Goal: Information Seeking & Learning: Learn about a topic

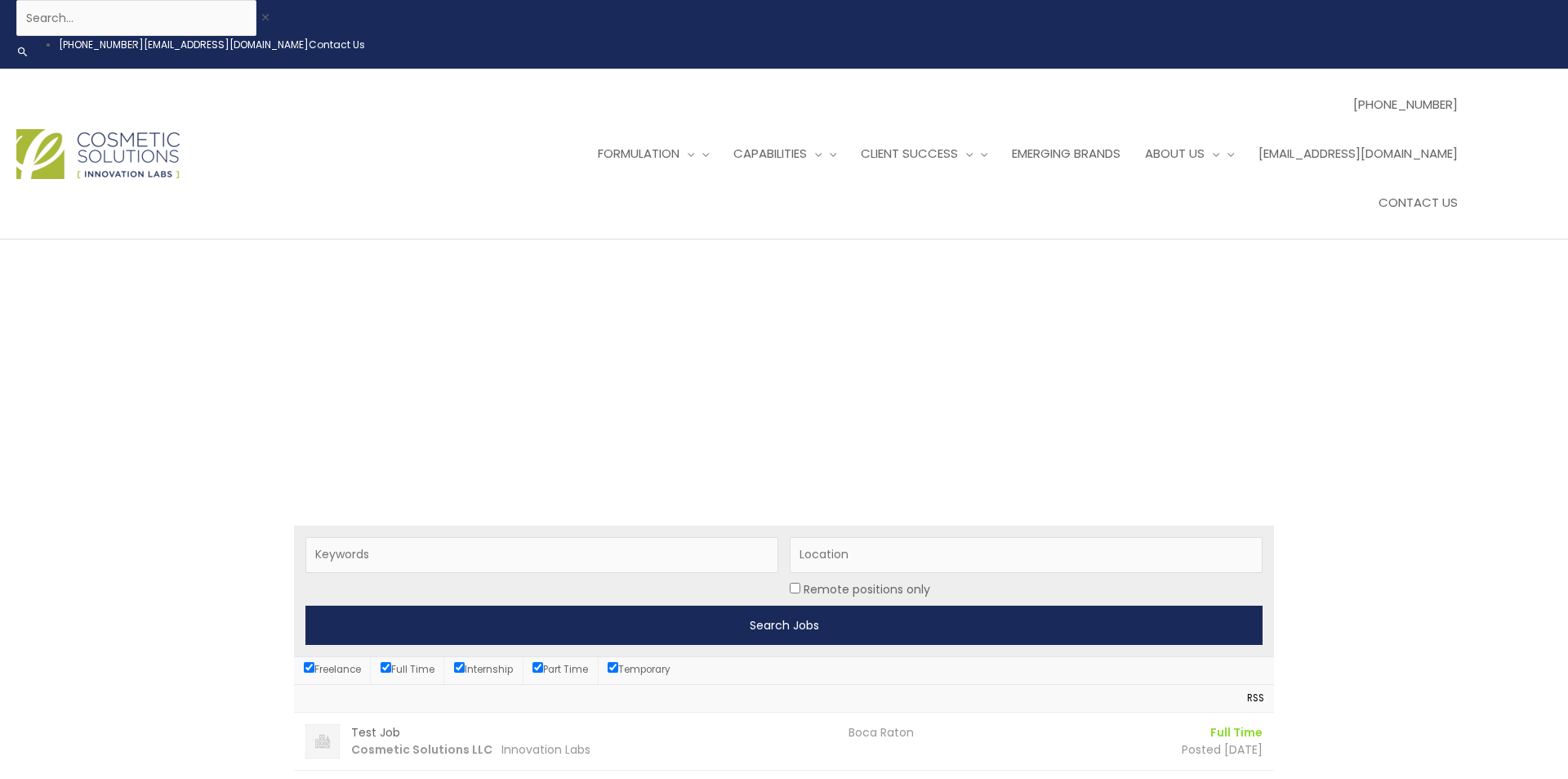
click at [616, 605] on input "Search Jobs" at bounding box center [784, 625] width 957 height 39
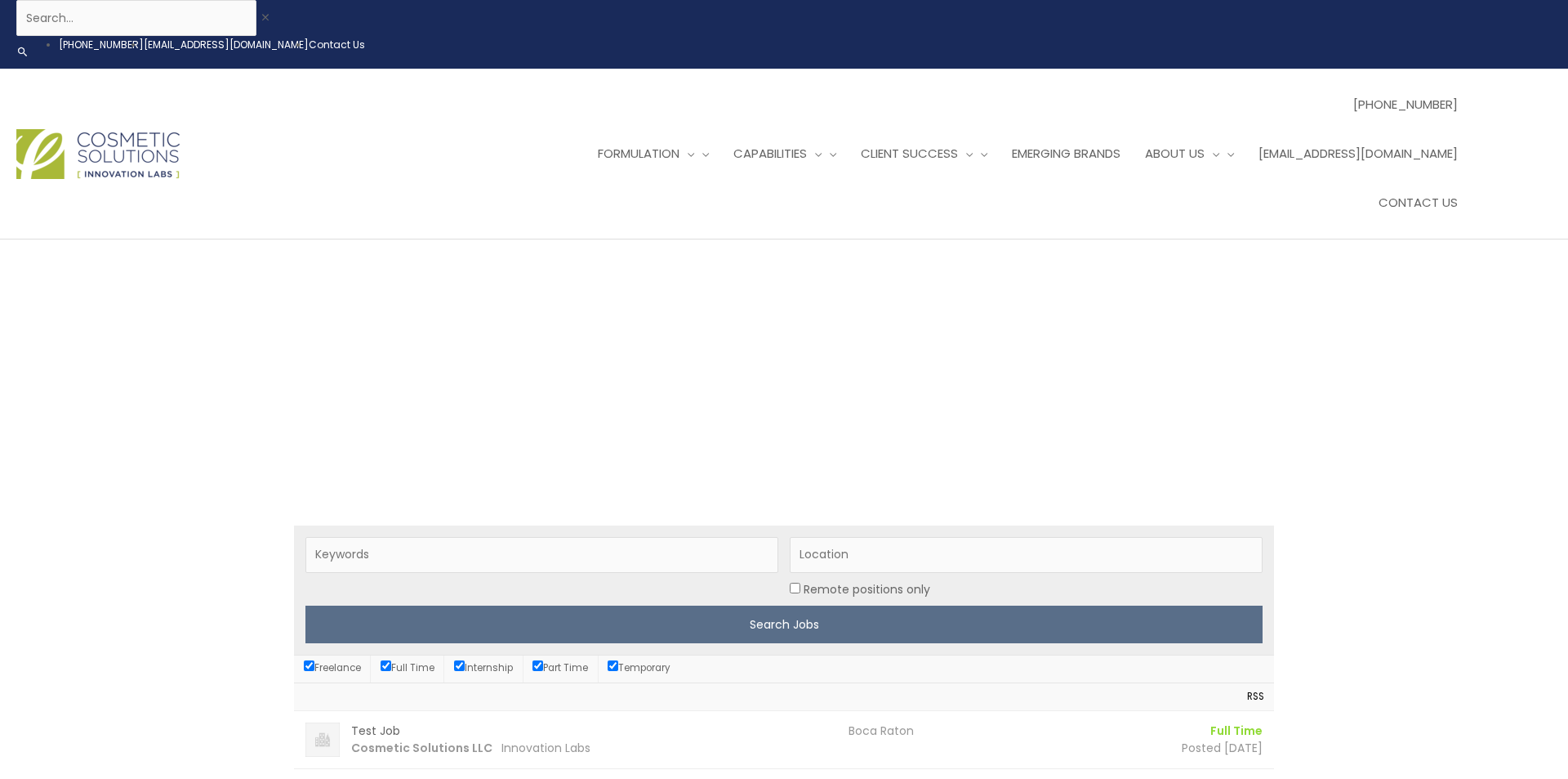
click at [309, 660] on input "Freelance" at bounding box center [309, 665] width 11 height 11
checkbox input "false"
click at [469, 661] on label "Internship" at bounding box center [484, 667] width 59 height 13
click at [465, 660] on input "Internship" at bounding box center [459, 665] width 11 height 11
checkbox input "false"
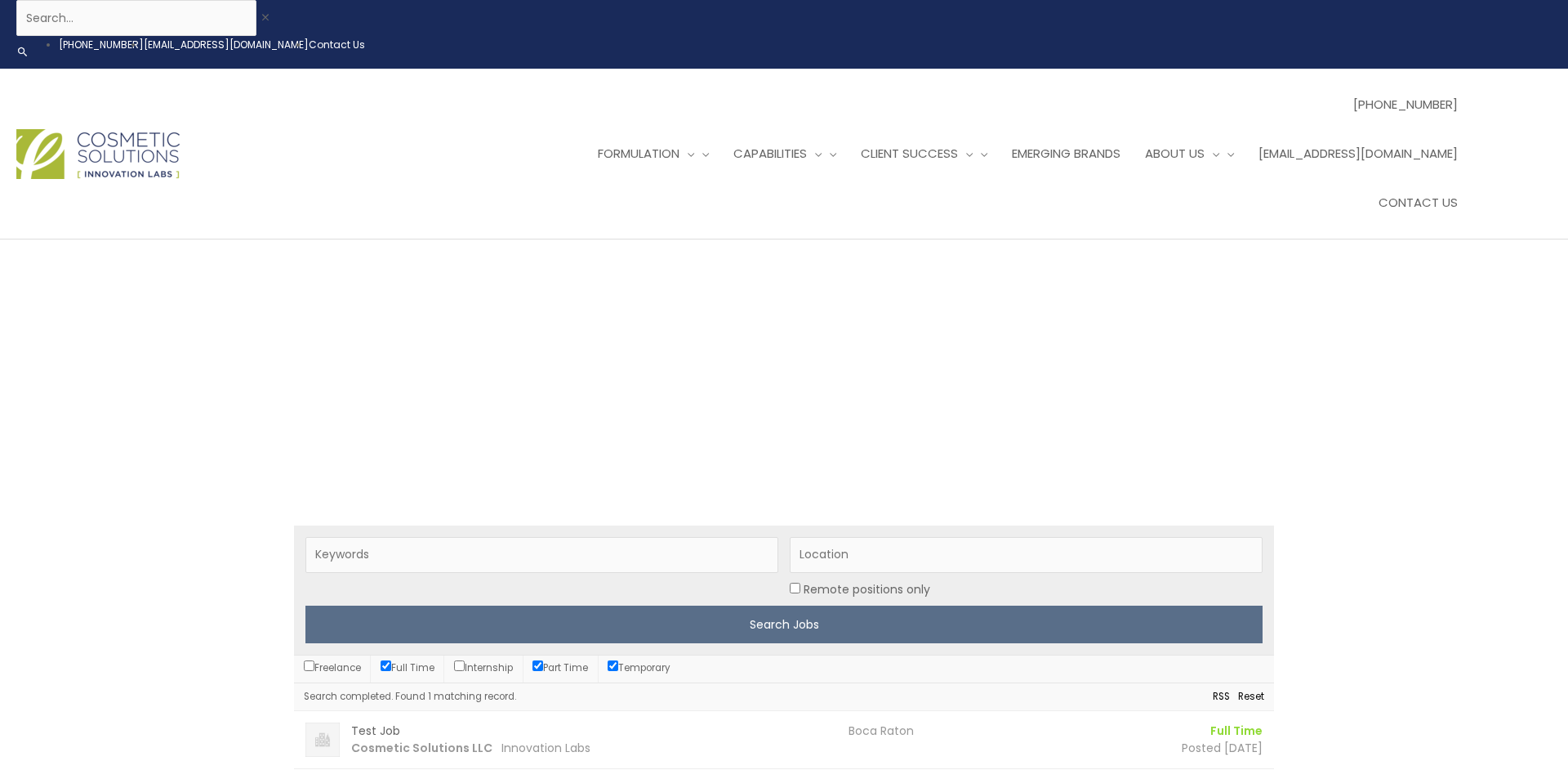
click at [548, 661] on label "Part Time" at bounding box center [561, 667] width 56 height 13
click at [543, 660] on input "Part Time" at bounding box center [538, 665] width 11 height 11
checkbox input "false"
click at [618, 660] on input "Temporary" at bounding box center [612, 665] width 11 height 11
checkbox input "false"
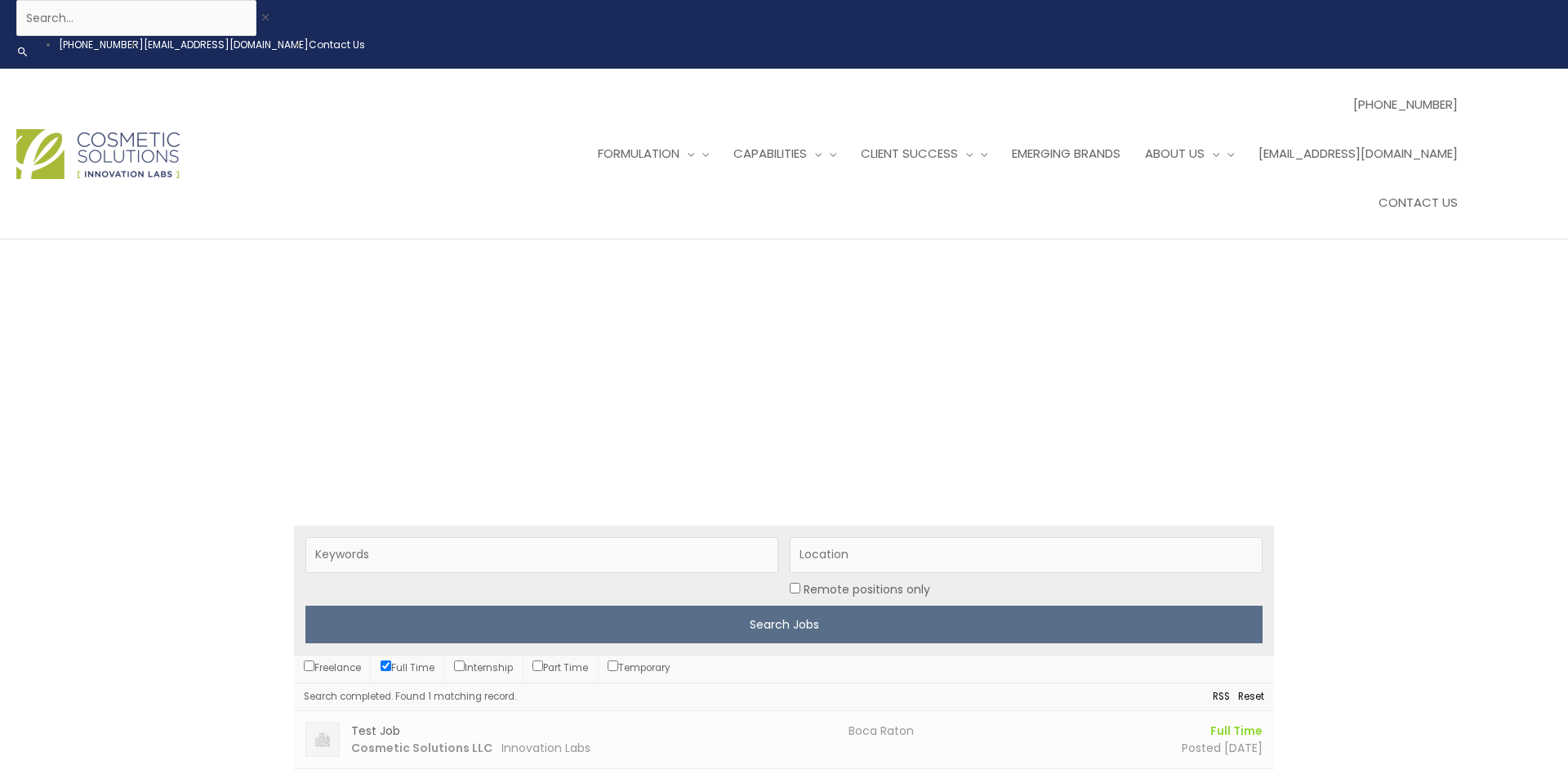
click at [618, 722] on h3 "Test Job" at bounding box center [593, 731] width 486 height 17
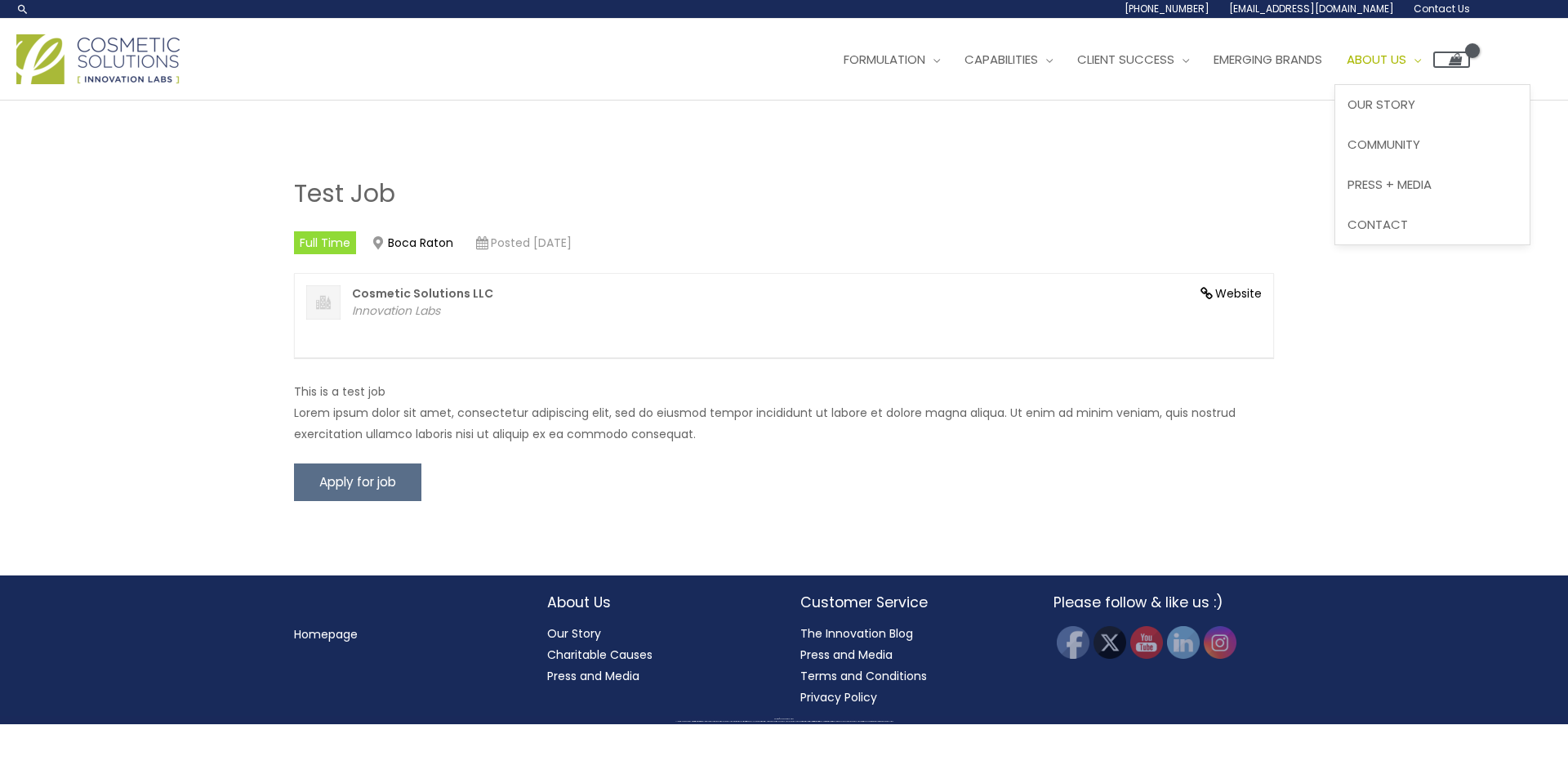
click at [1407, 58] on span "About Us" at bounding box center [1376, 59] width 60 height 17
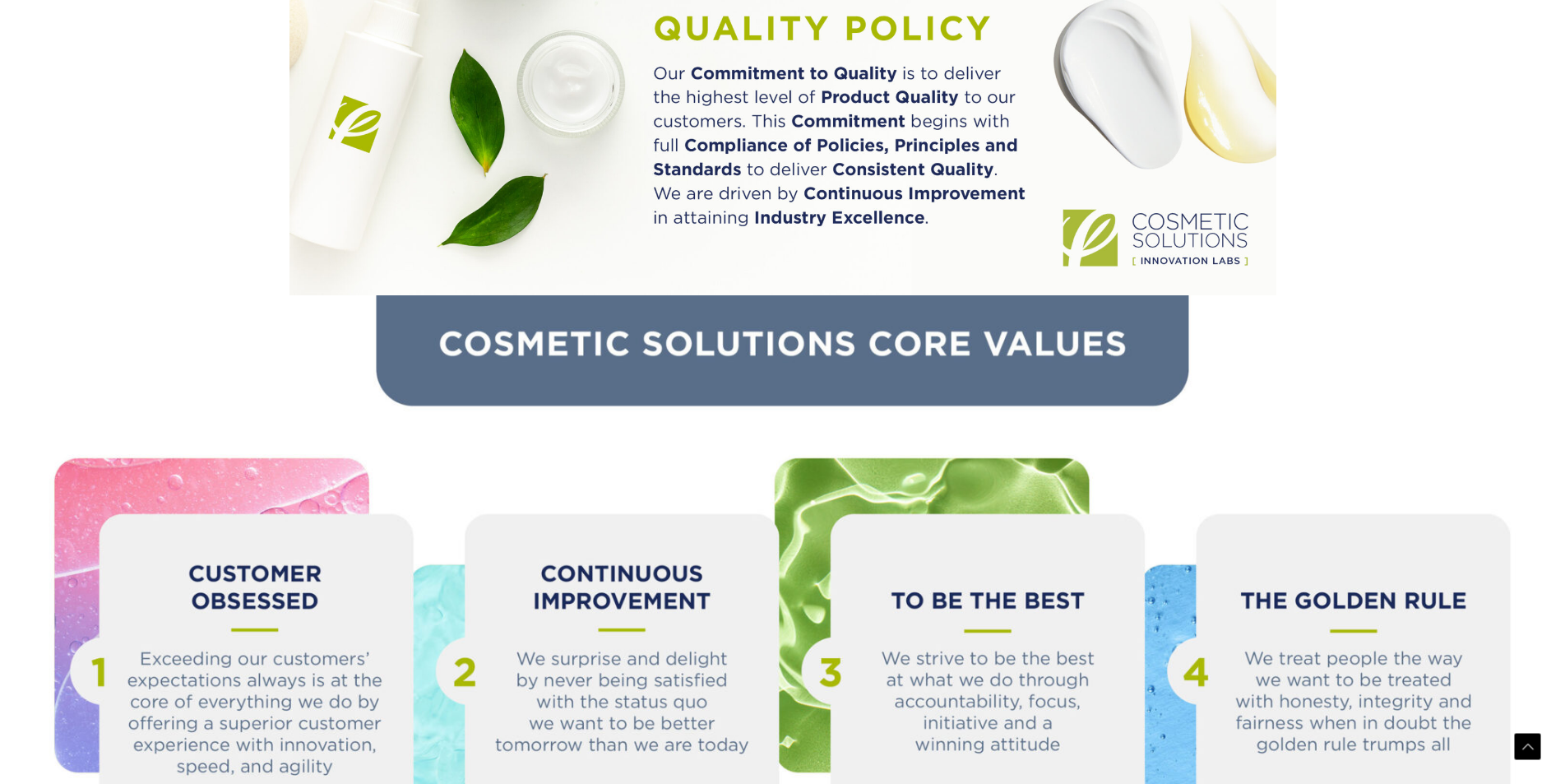
scroll to position [1805, 0]
